Goal: Consume media (video, audio): Consume media (video, audio)

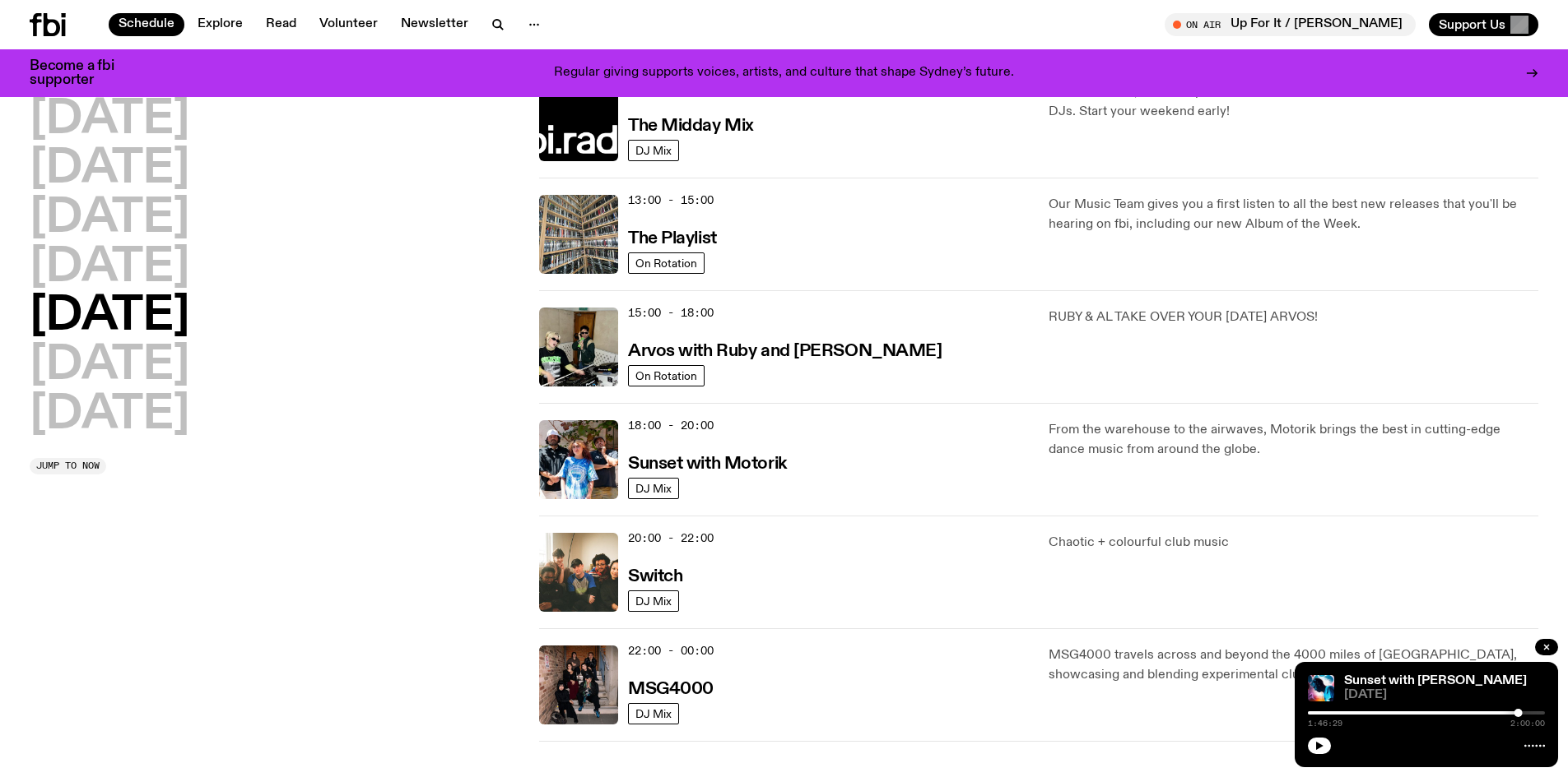
scroll to position [488, 0]
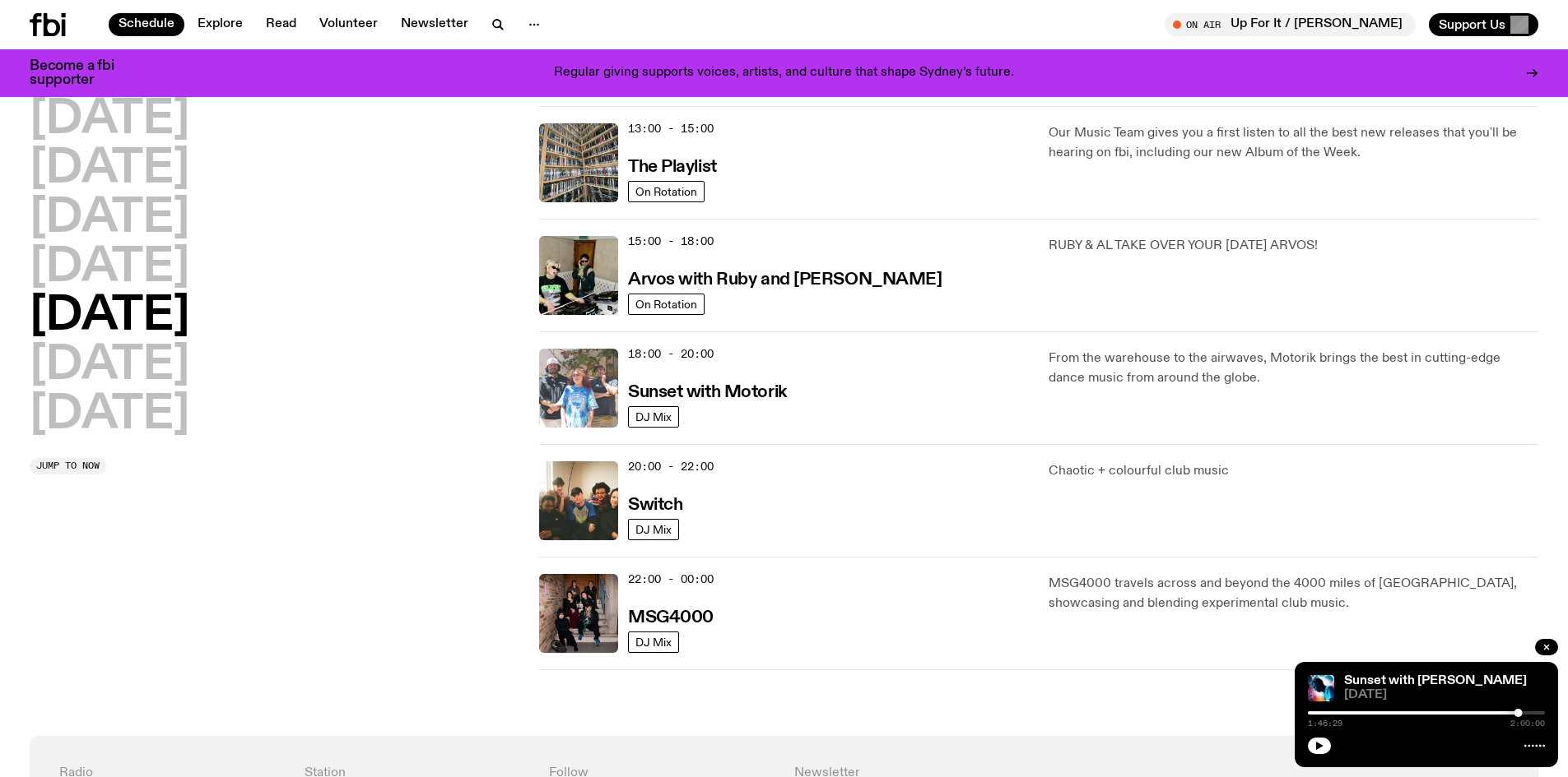
click at [579, 396] on img at bounding box center [578, 388] width 79 height 79
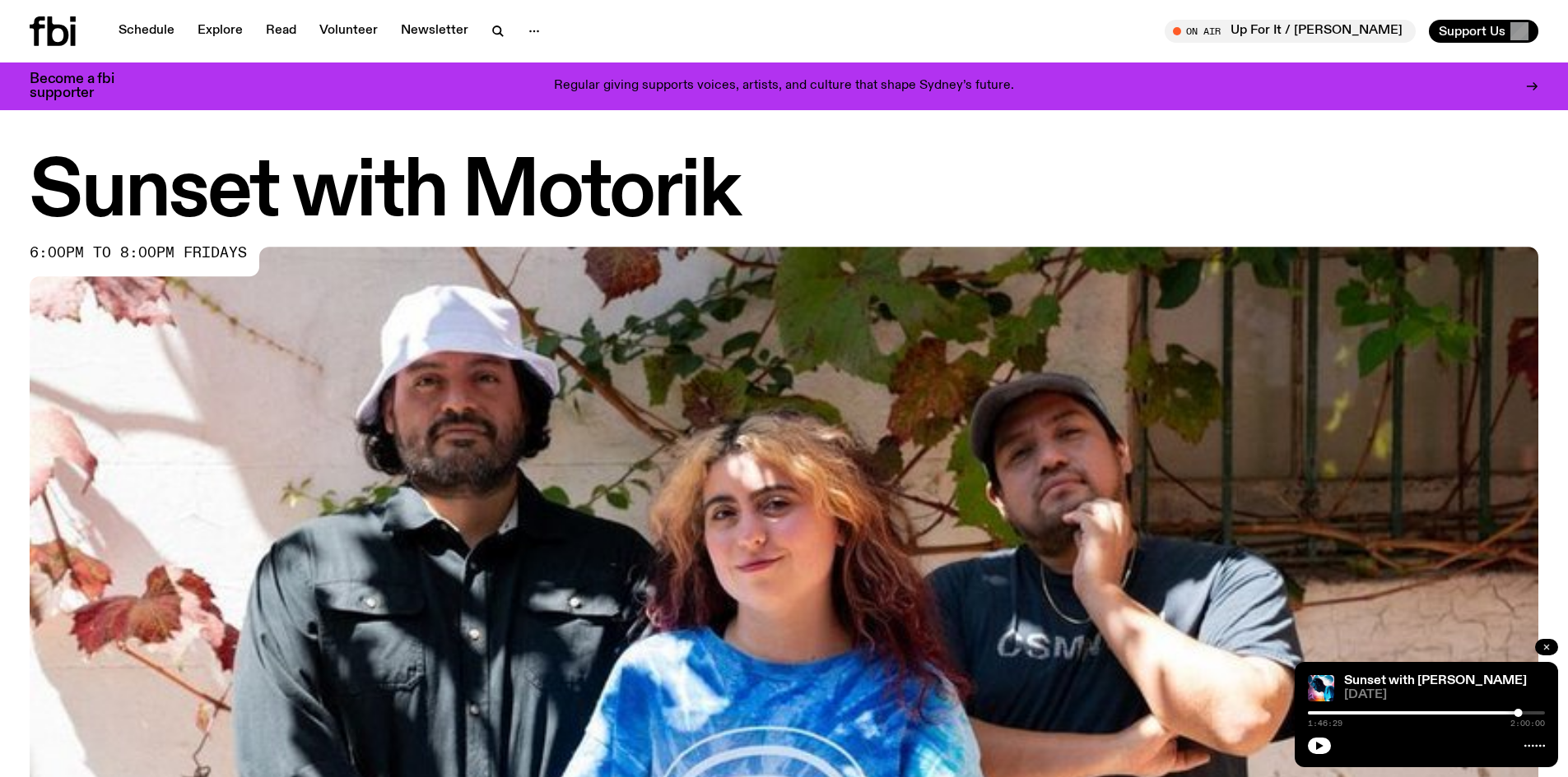
click at [1545, 643] on icon "button" at bounding box center [1546, 647] width 10 height 10
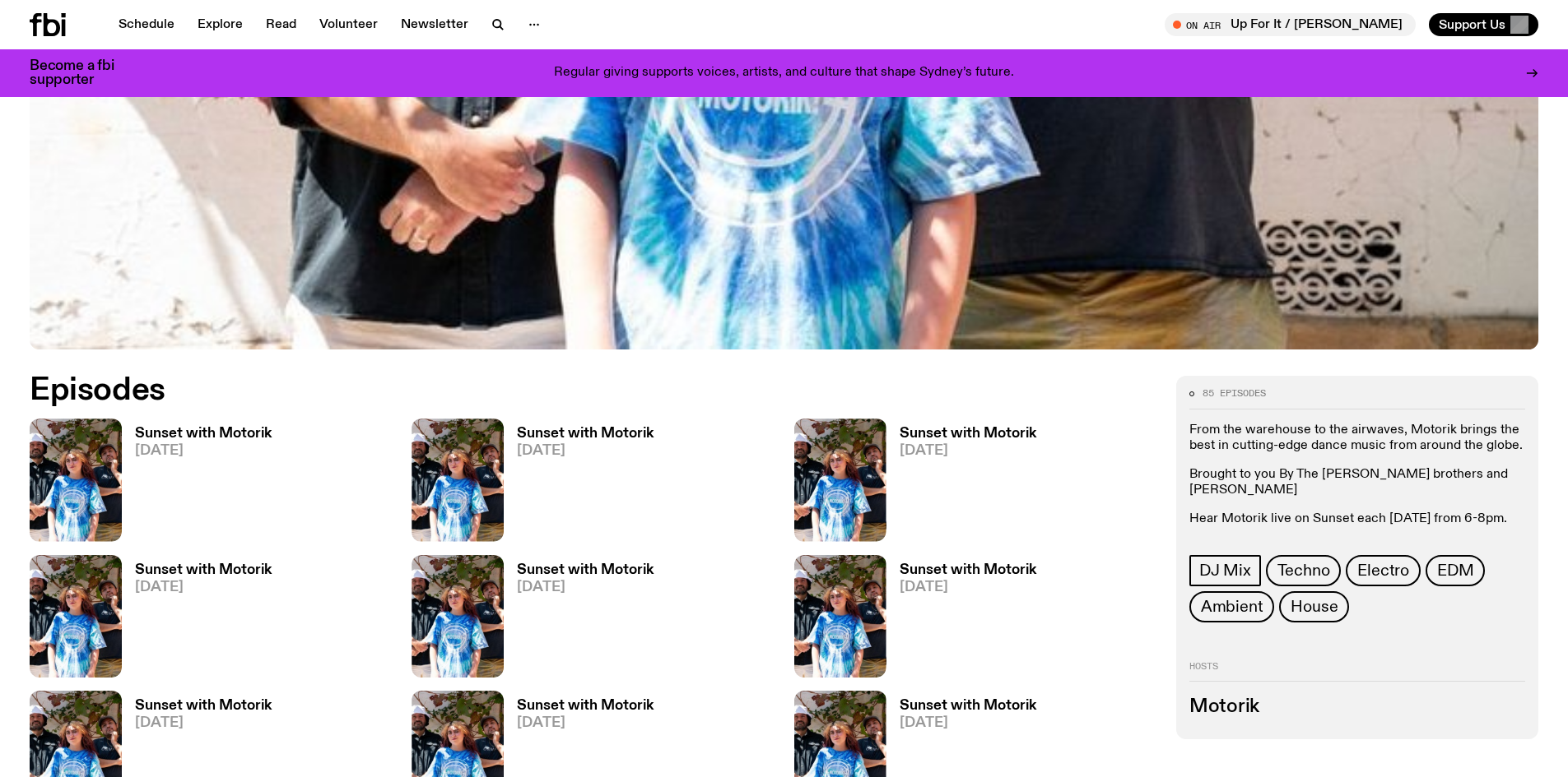
scroll to position [813, 0]
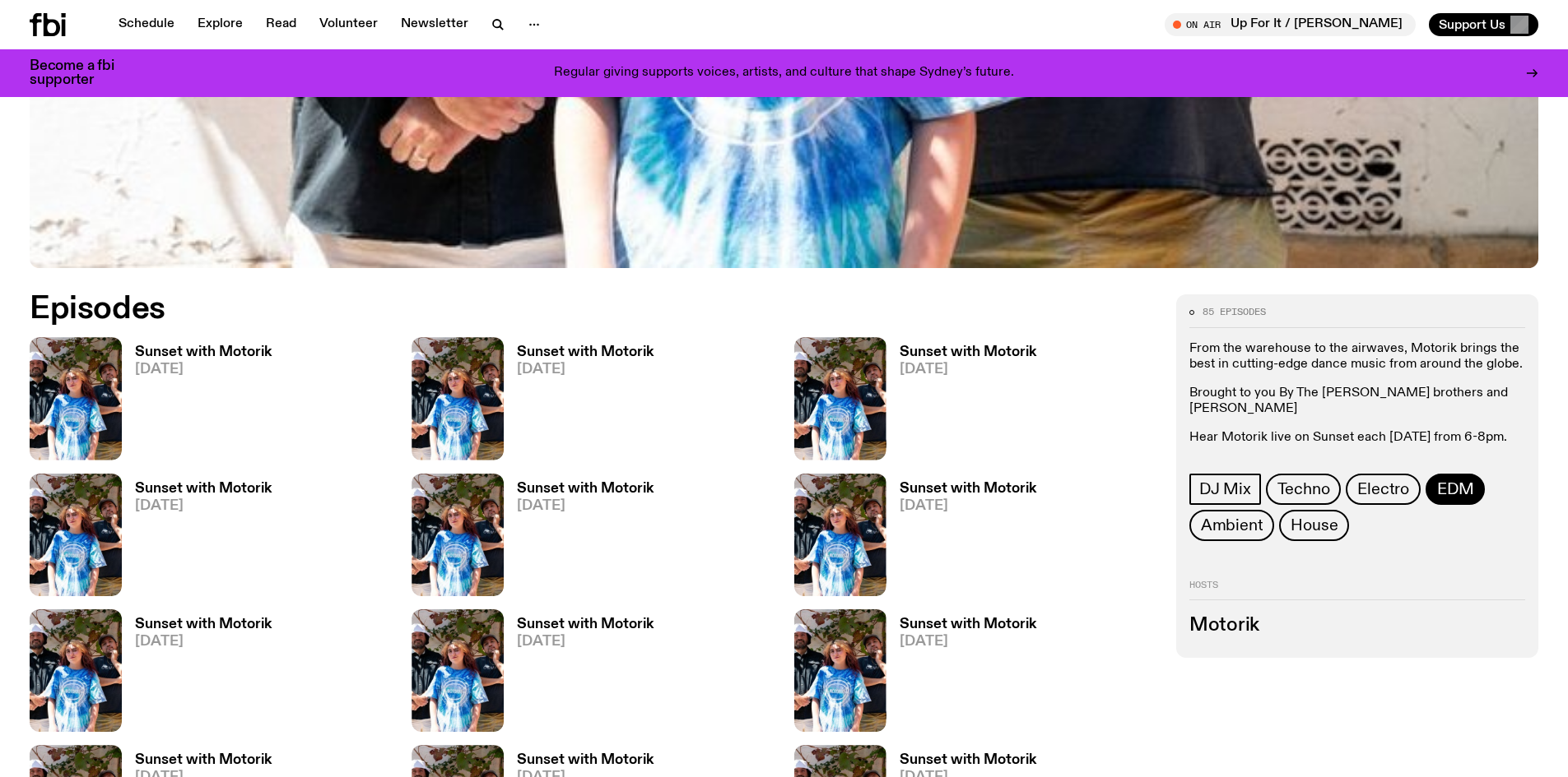
click at [1442, 480] on span "EDM" at bounding box center [1455, 489] width 36 height 18
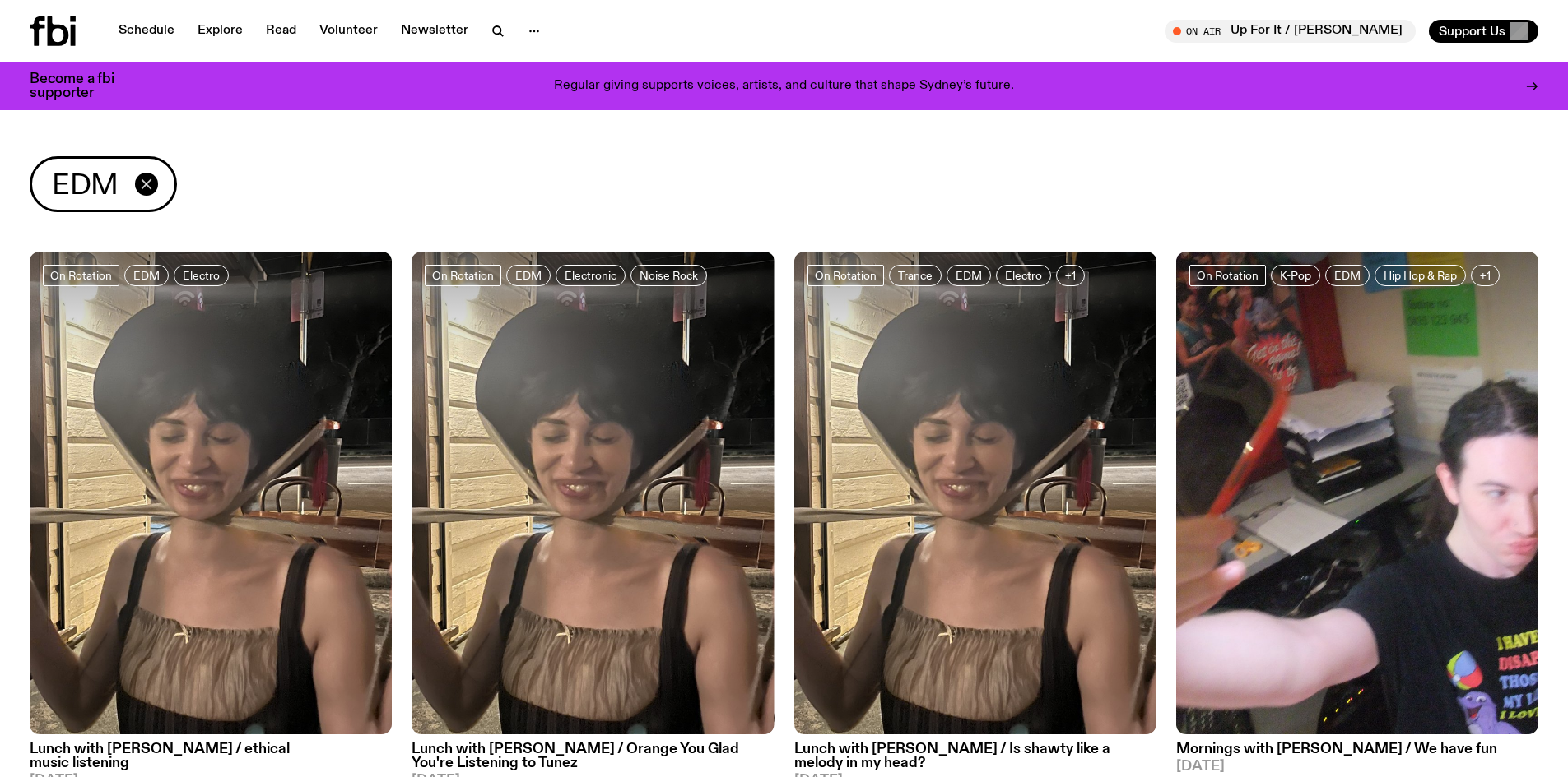
click at [136, 182] on button "button" at bounding box center [147, 185] width 23 height 23
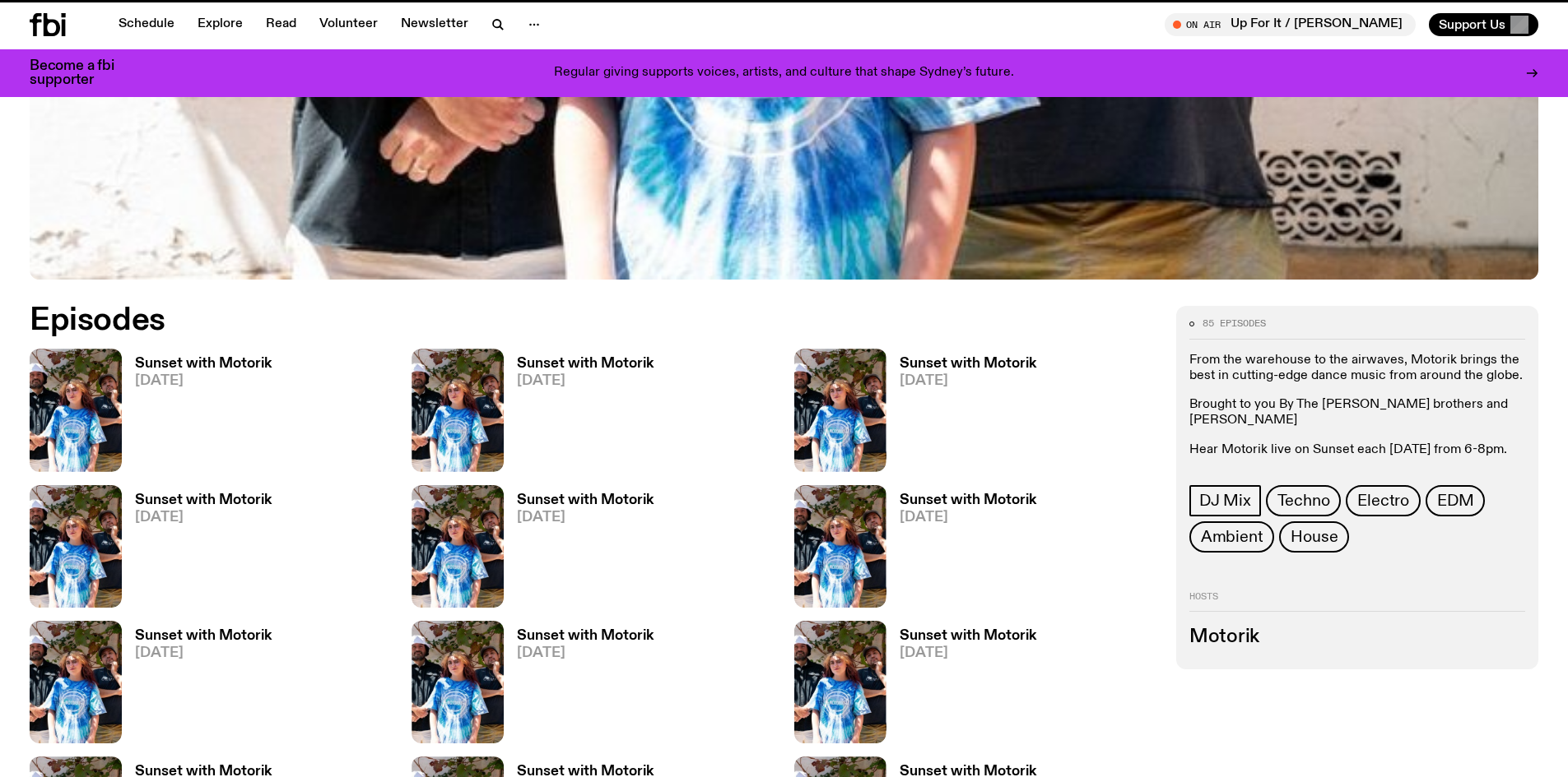
scroll to position [801, 0]
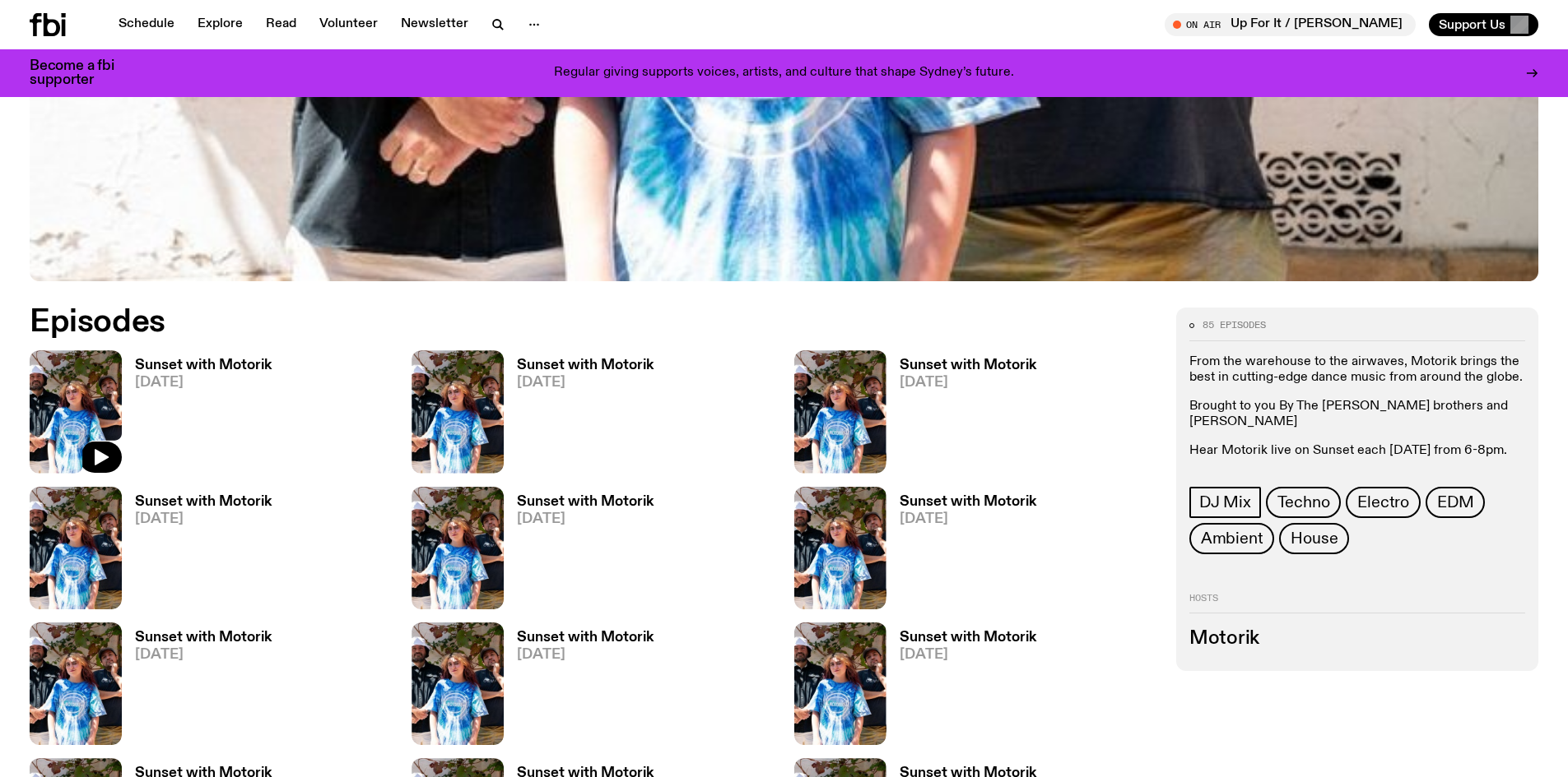
click at [55, 403] on img at bounding box center [75, 411] width 92 height 123
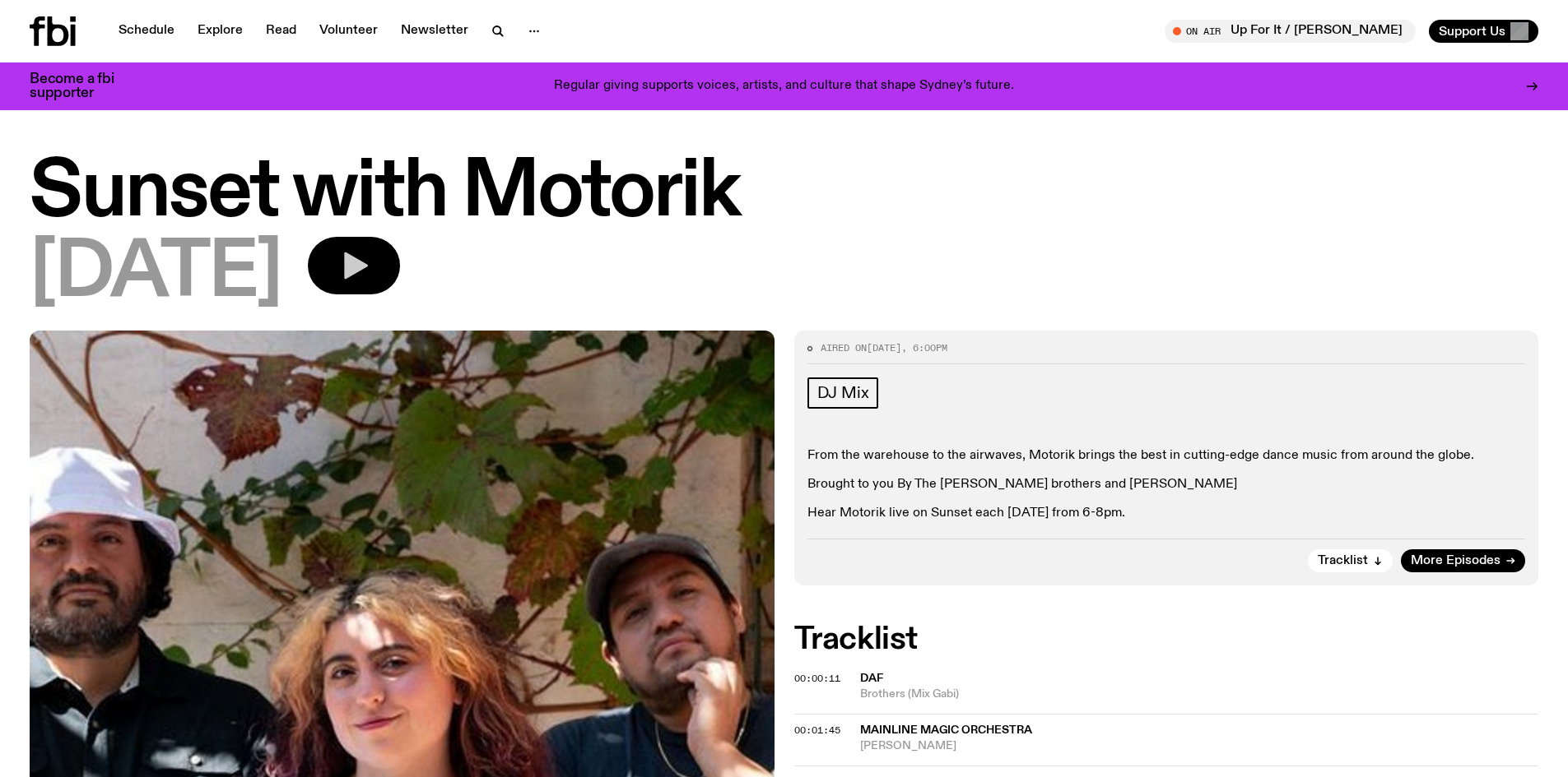
click at [368, 264] on icon "button" at bounding box center [356, 266] width 24 height 28
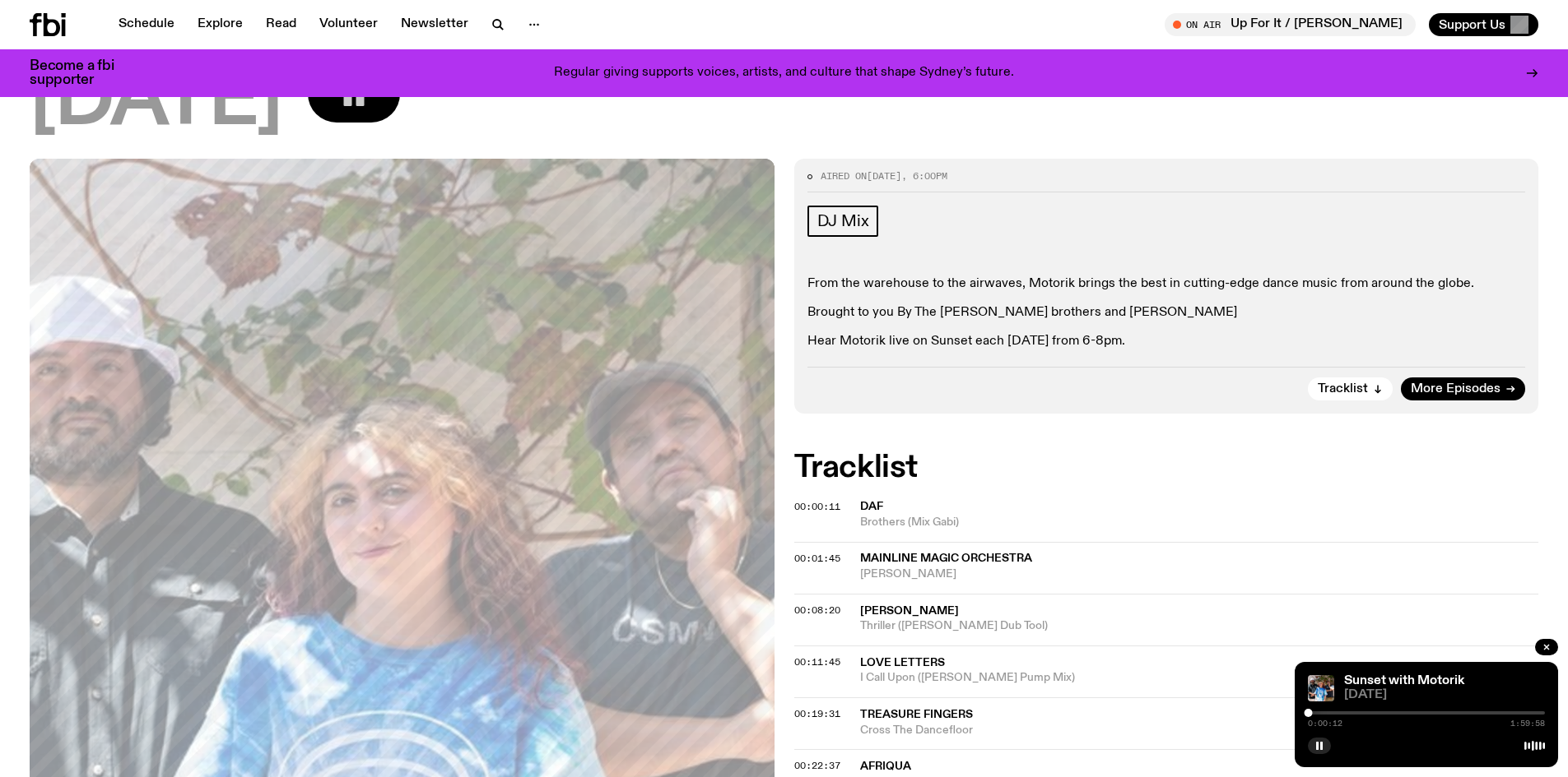
scroll to position [241, 0]
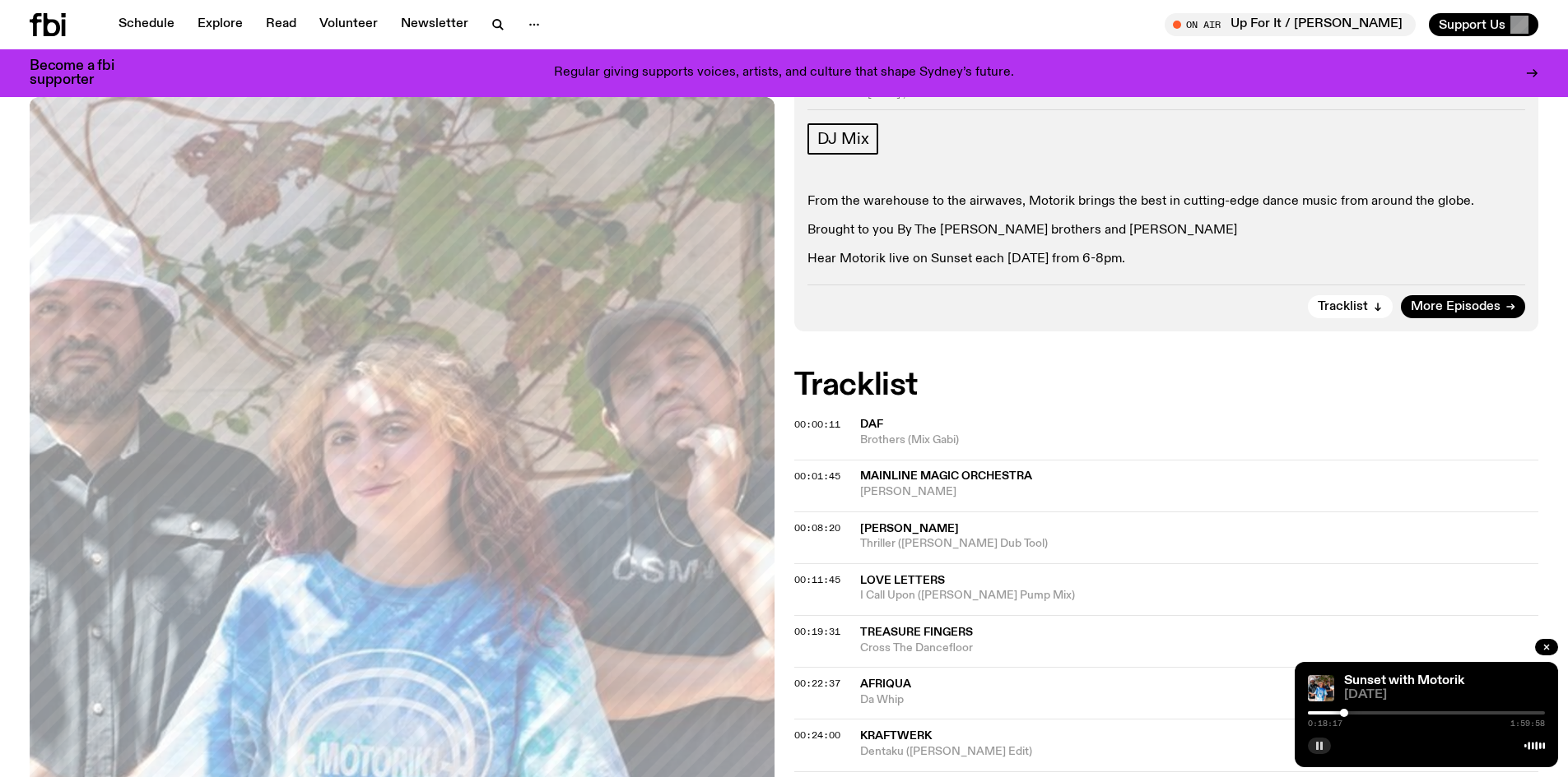
click at [1322, 748] on rect "button" at bounding box center [1321, 746] width 3 height 9
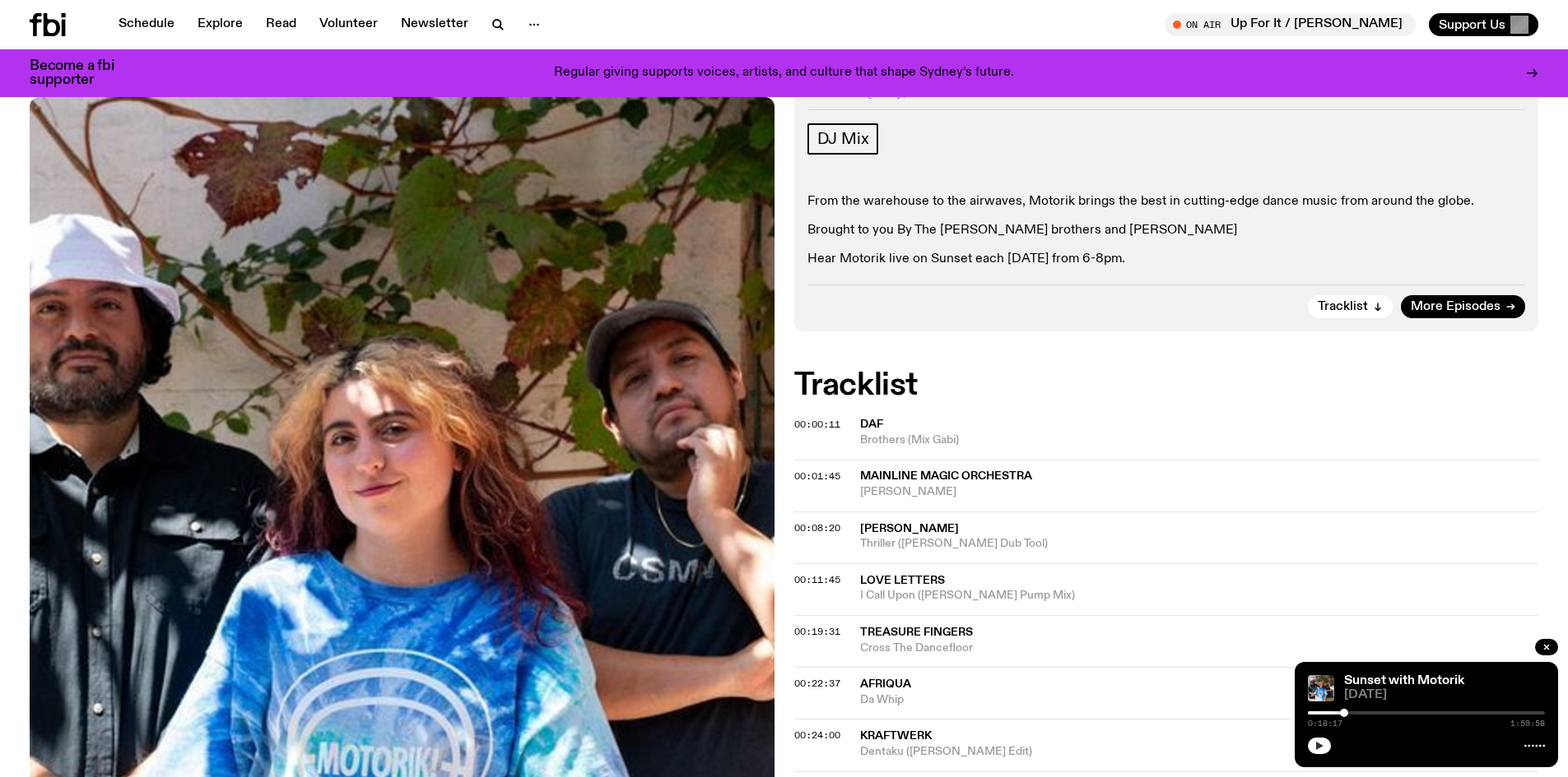
click at [1321, 746] on icon "button" at bounding box center [1320, 746] width 8 height 9
